Goal: Information Seeking & Learning: Check status

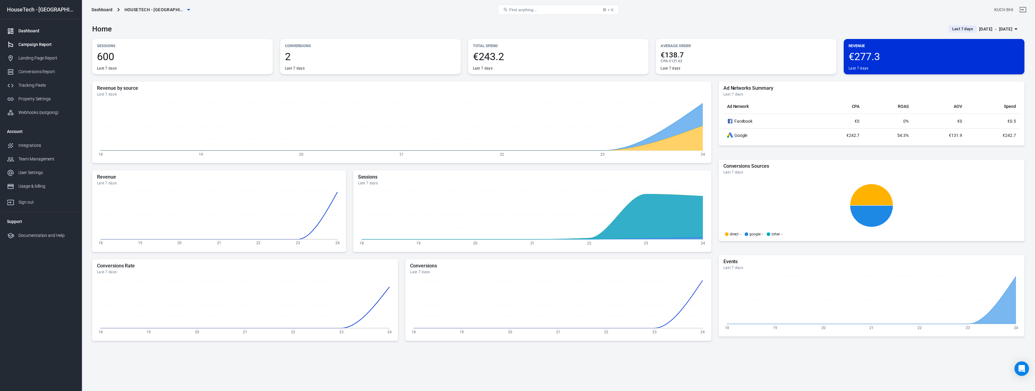
click at [56, 44] on div "Campaign Report" at bounding box center [46, 44] width 56 height 6
